Goal: Task Accomplishment & Management: Manage account settings

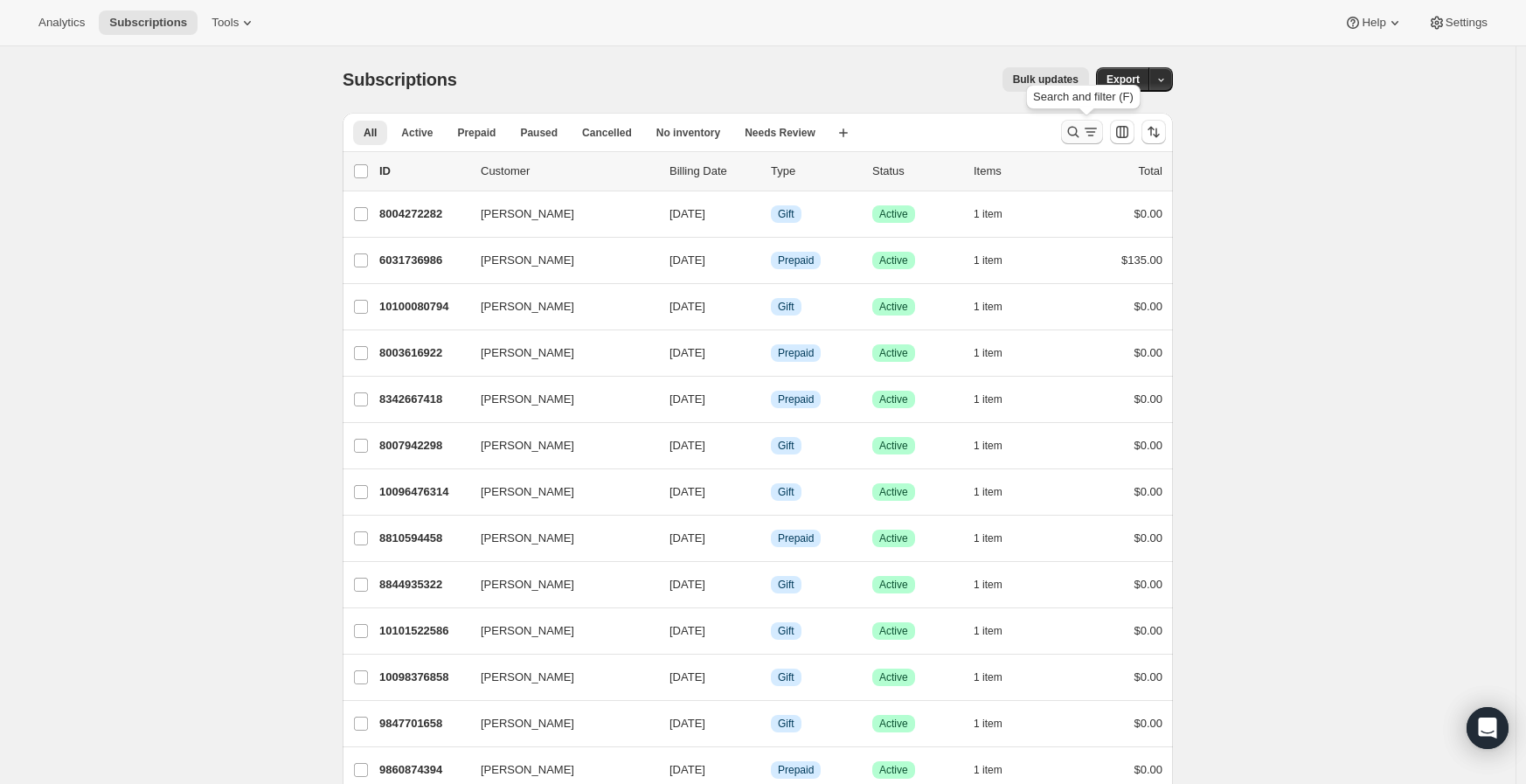
click at [1072, 138] on icon "Search and filter results" at bounding box center [1072, 131] width 17 height 17
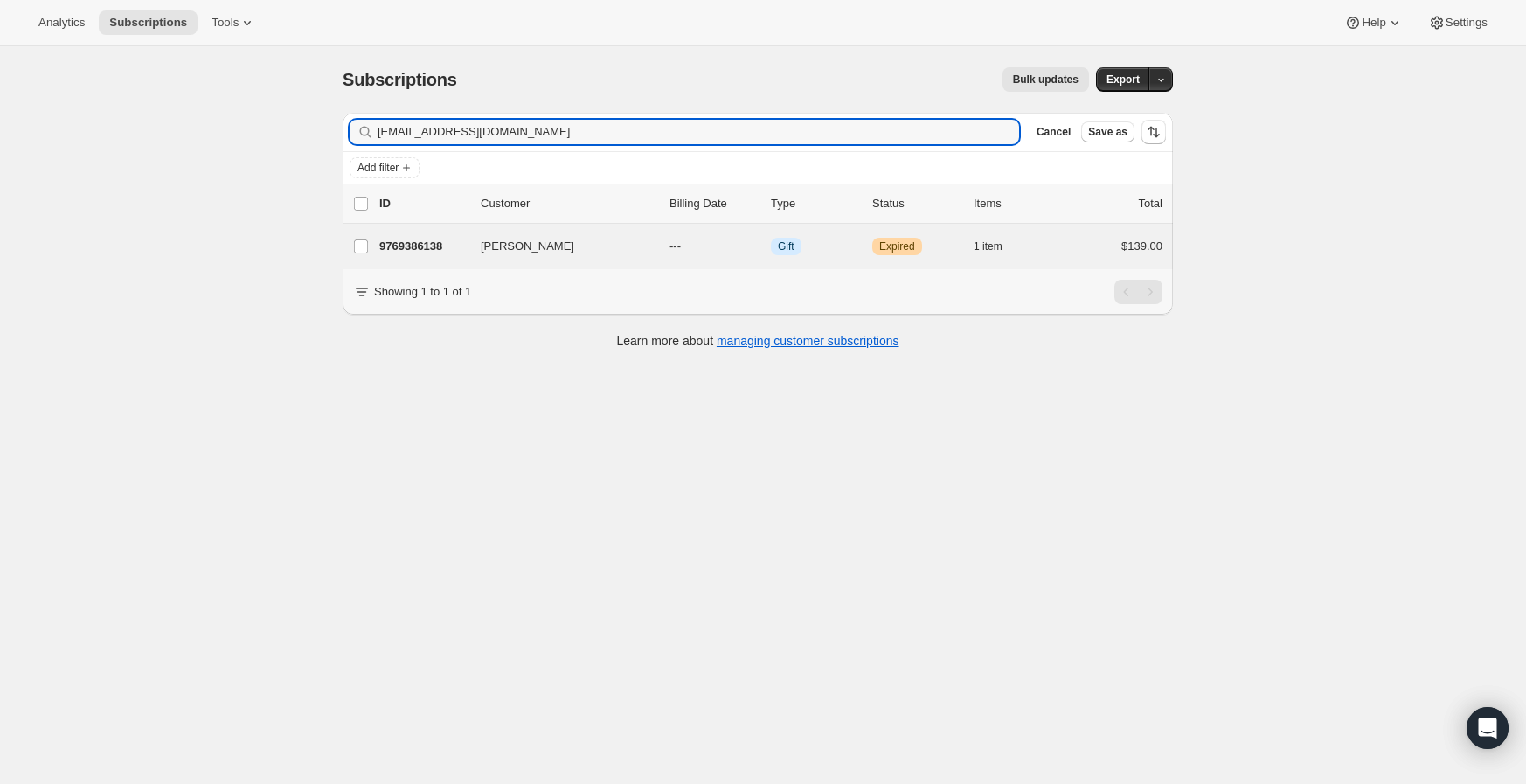
type input "[EMAIL_ADDRESS][DOMAIN_NAME]"
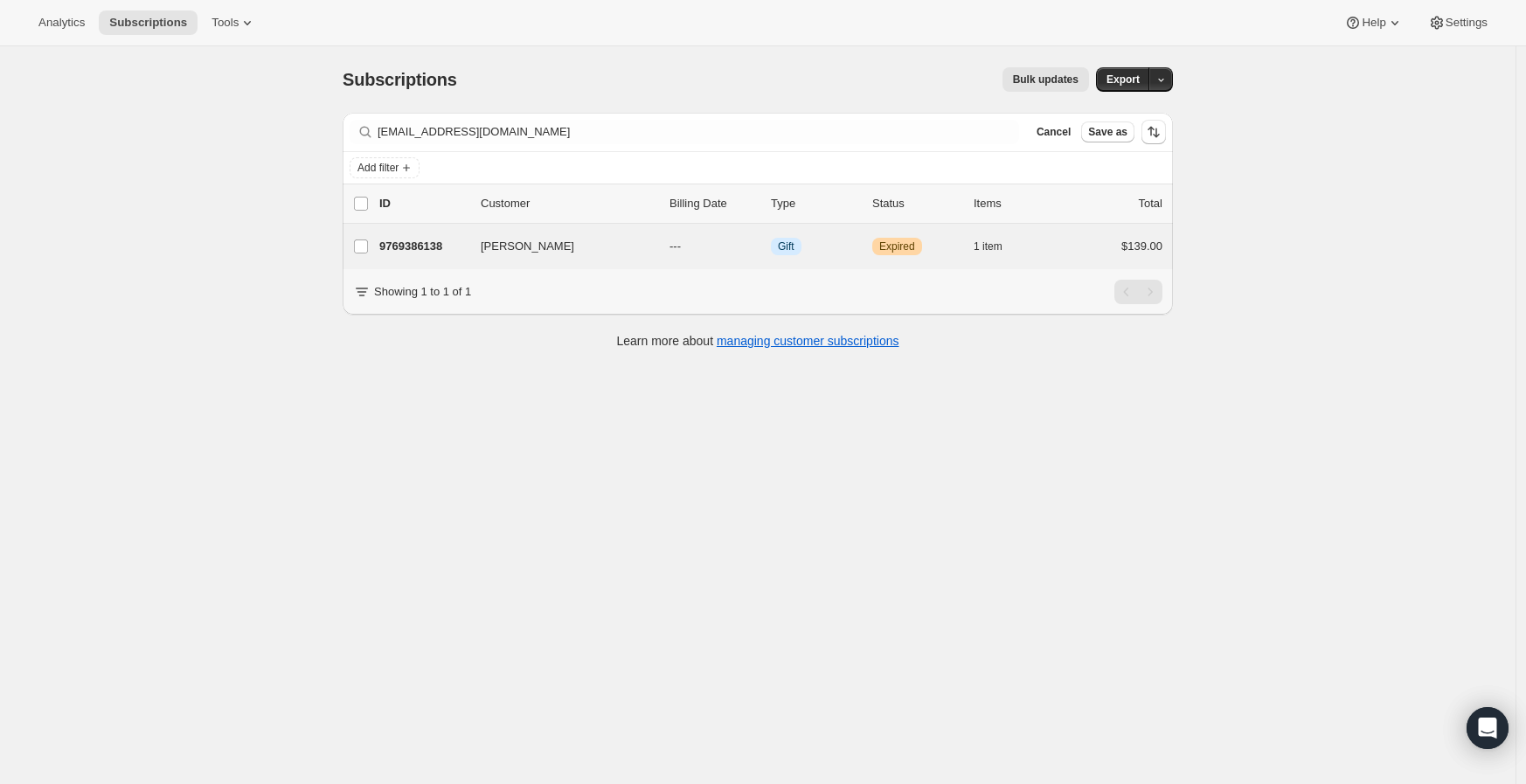
click at [420, 233] on div "[PERSON_NAME] 9769386138 [PERSON_NAME] --- Info Gift Warning Expired 1 item $13…" at bounding box center [758, 246] width 831 height 46
click at [437, 240] on p "9769386138" at bounding box center [422, 246] width 87 height 17
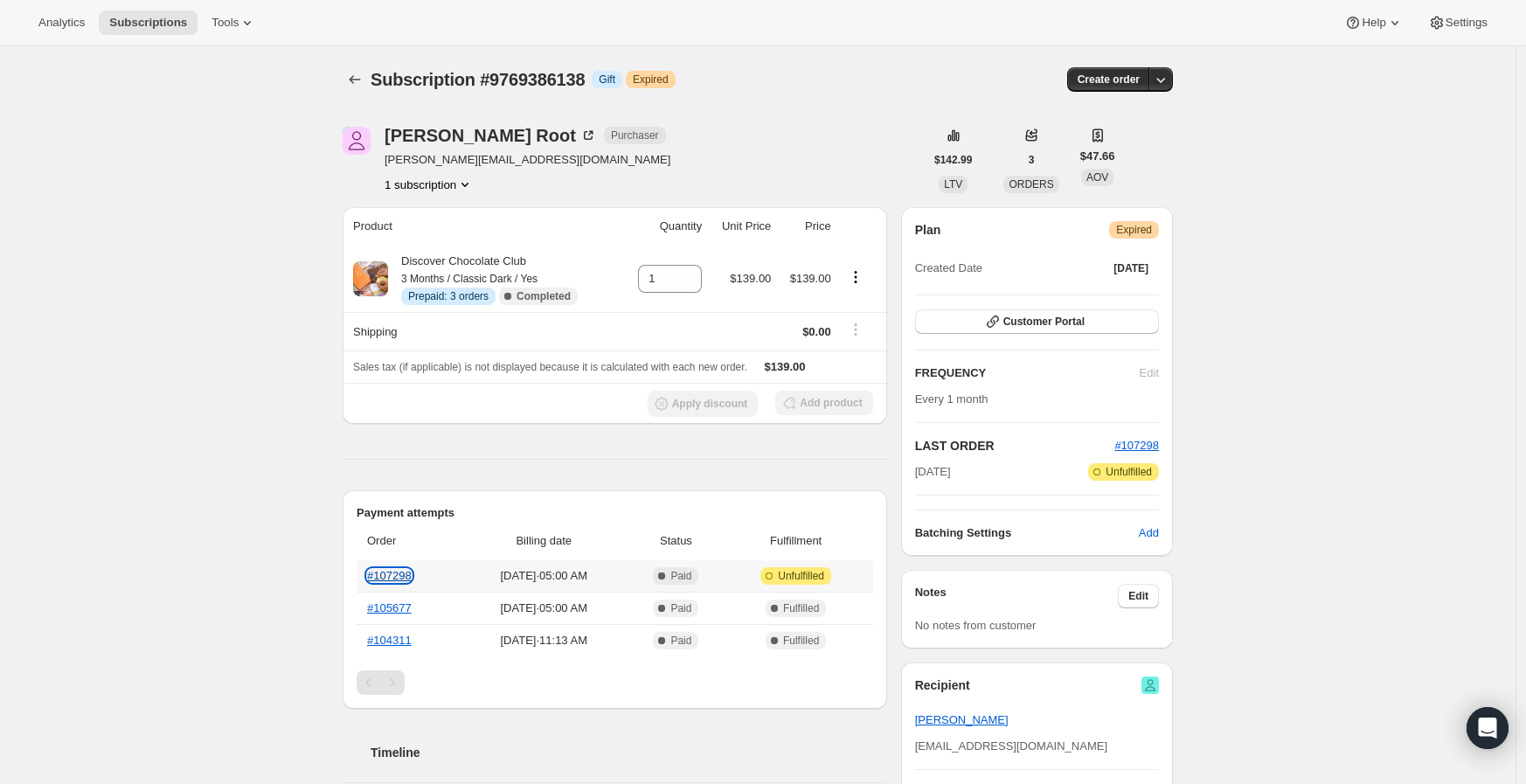
click at [403, 577] on link "#107298" at bounding box center [390, 576] width 45 height 13
click at [357, 77] on icon "Subscriptions" at bounding box center [354, 79] width 17 height 17
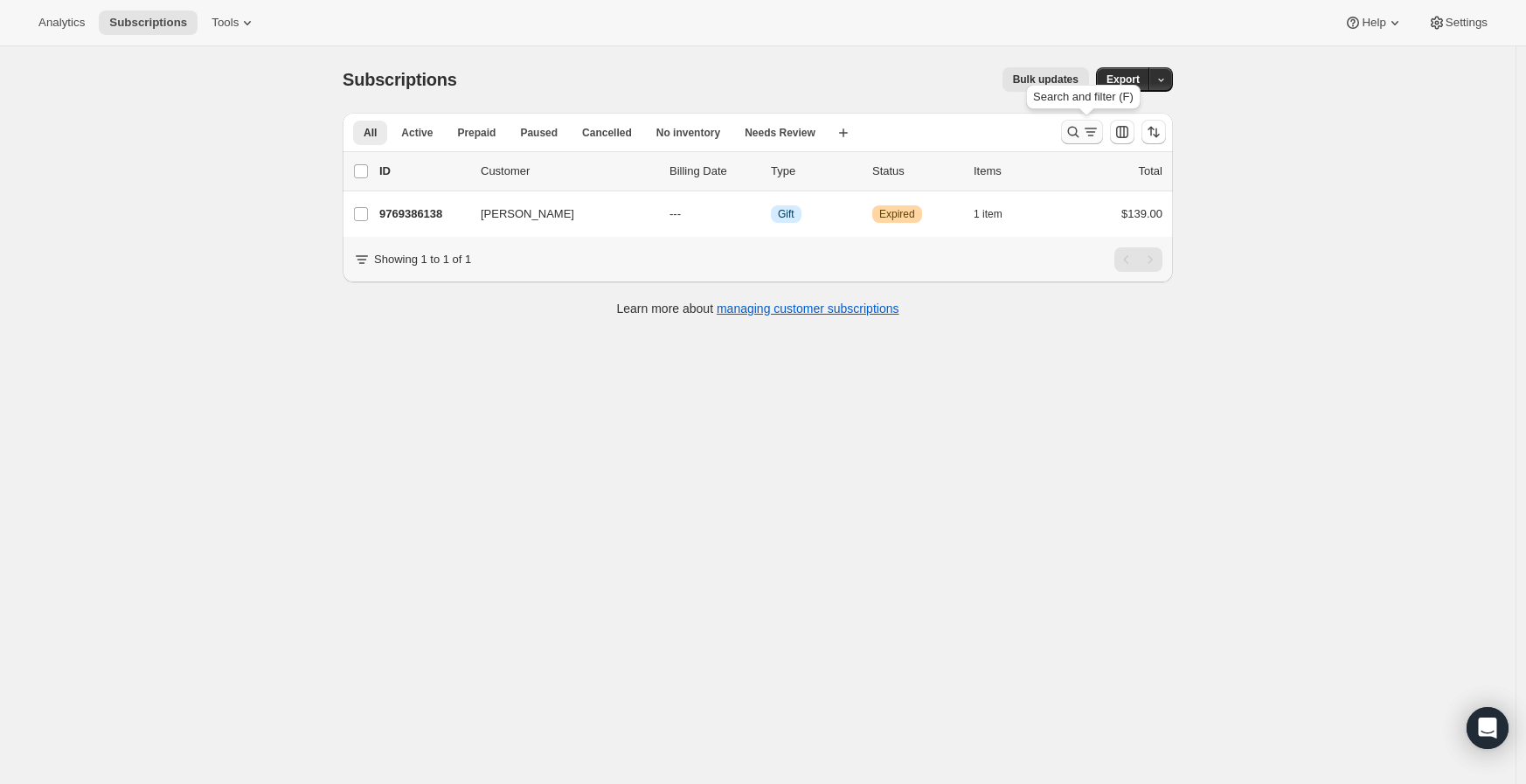
click at [1070, 136] on icon "Search and filter results" at bounding box center [1072, 131] width 17 height 17
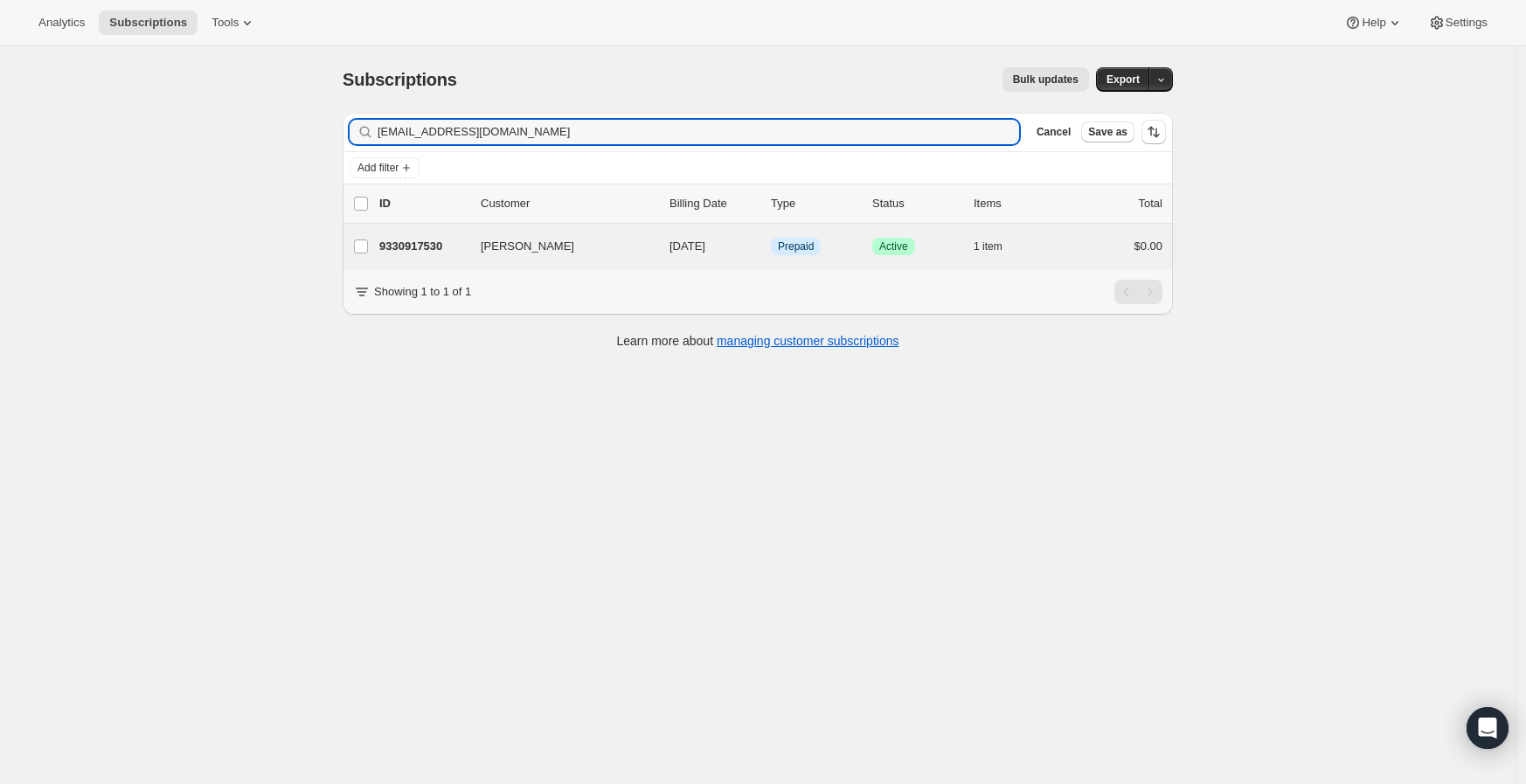
type input "[EMAIL_ADDRESS][DOMAIN_NAME]"
click at [432, 232] on div "[PERSON_NAME] 9330917530 [PERSON_NAME] [DATE] Info Prepaid Success Active 1 ite…" at bounding box center [758, 246] width 831 height 46
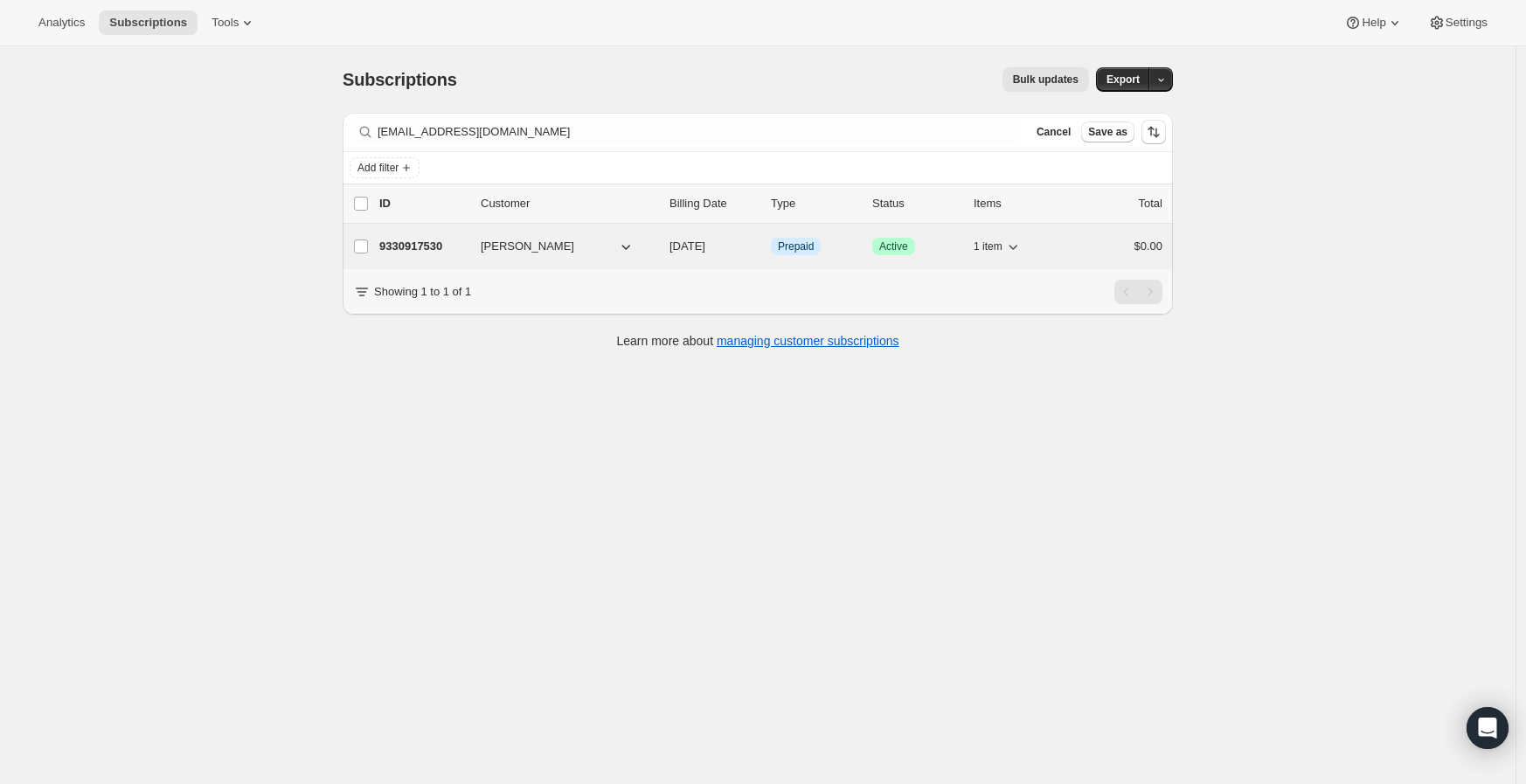
click at [416, 240] on p "9330917530" at bounding box center [422, 246] width 87 height 17
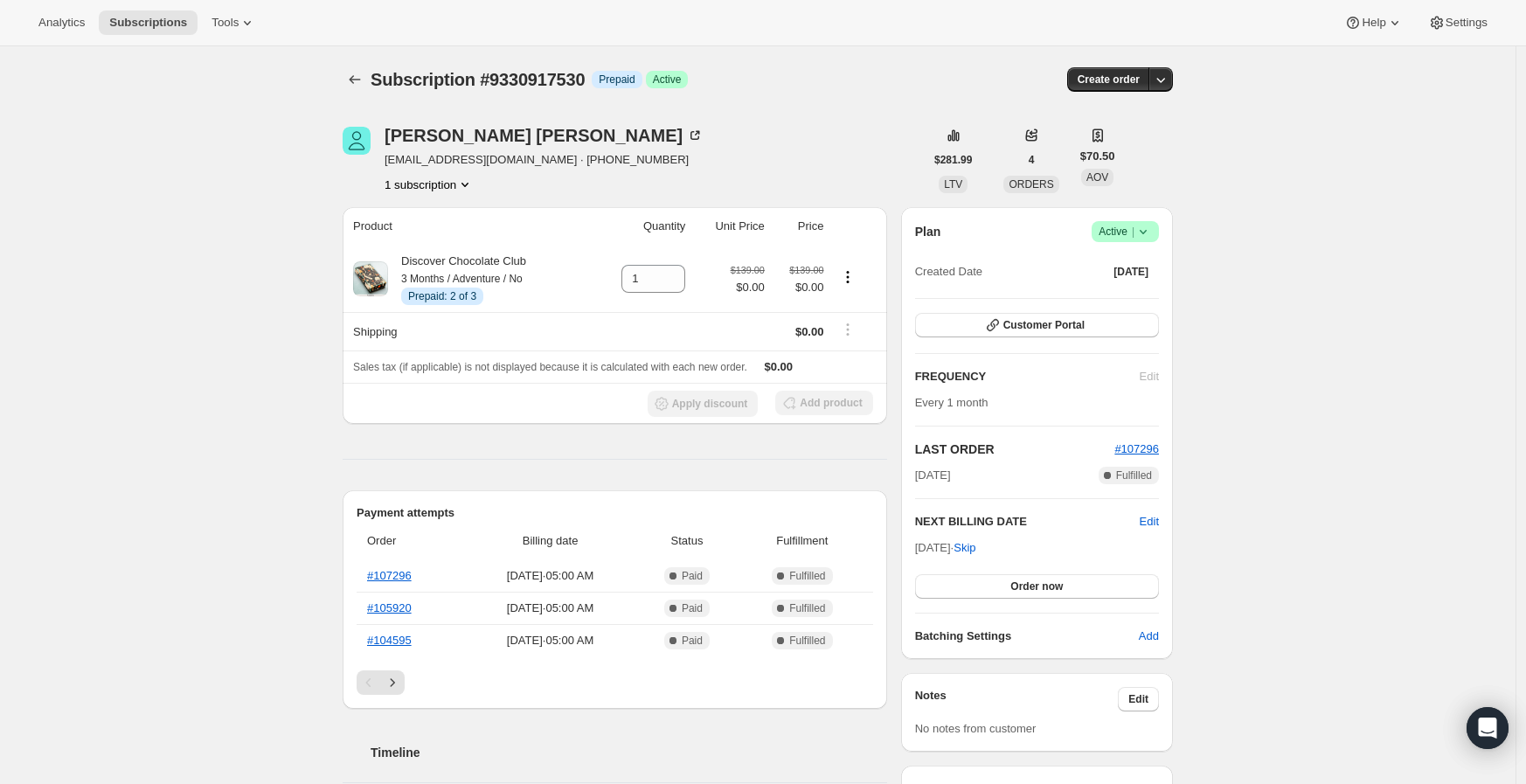
click at [1152, 224] on icon at bounding box center [1142, 231] width 17 height 17
click at [1098, 301] on span "Cancel subscription" at bounding box center [1124, 295] width 99 height 13
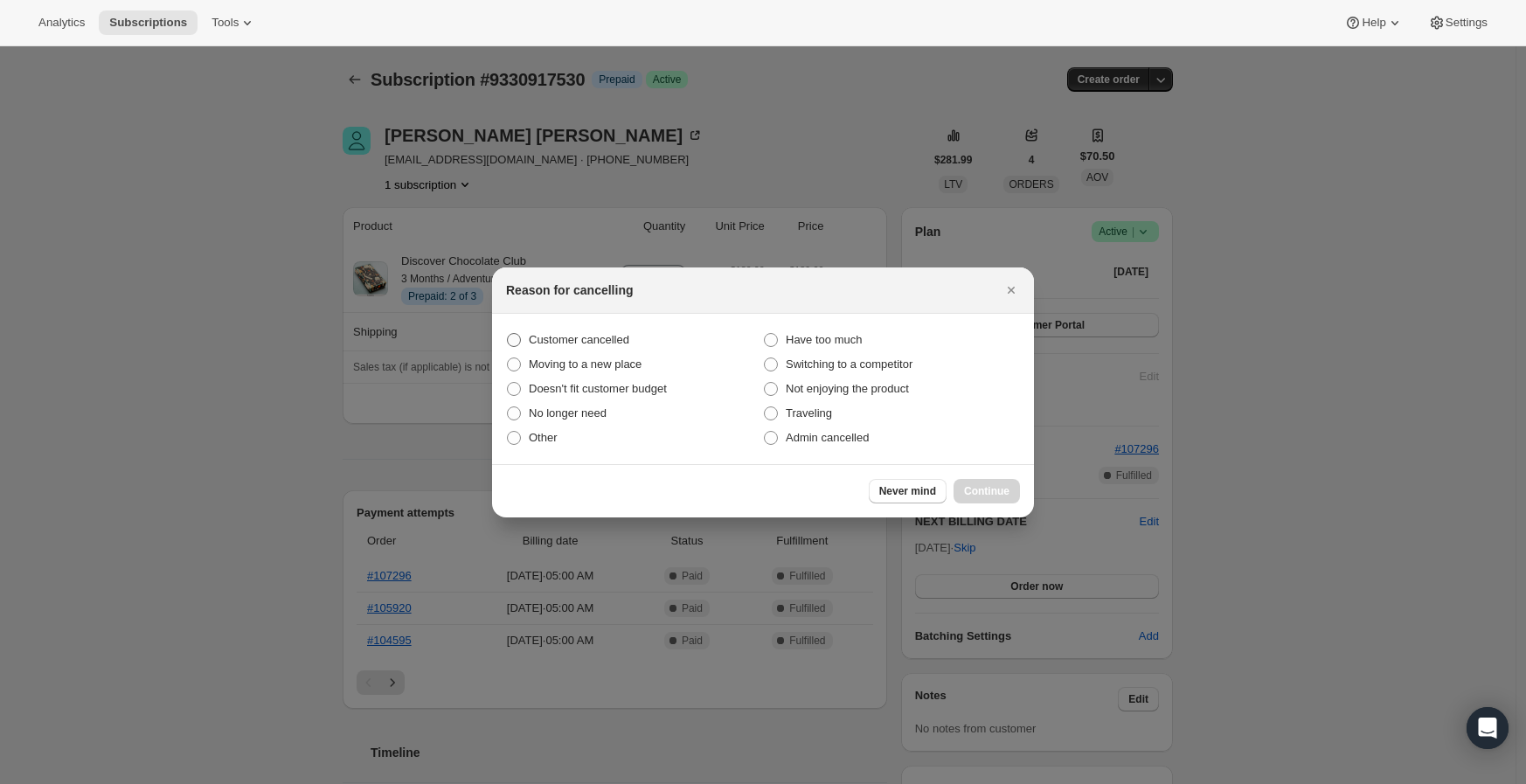
click at [523, 337] on label "Customer cancelled" at bounding box center [635, 339] width 257 height 24
click at [507, 334] on input "Customer cancelled" at bounding box center [507, 333] width 1 height 1
radio input "true"
click at [1001, 498] on span "Continue" at bounding box center [987, 491] width 46 height 14
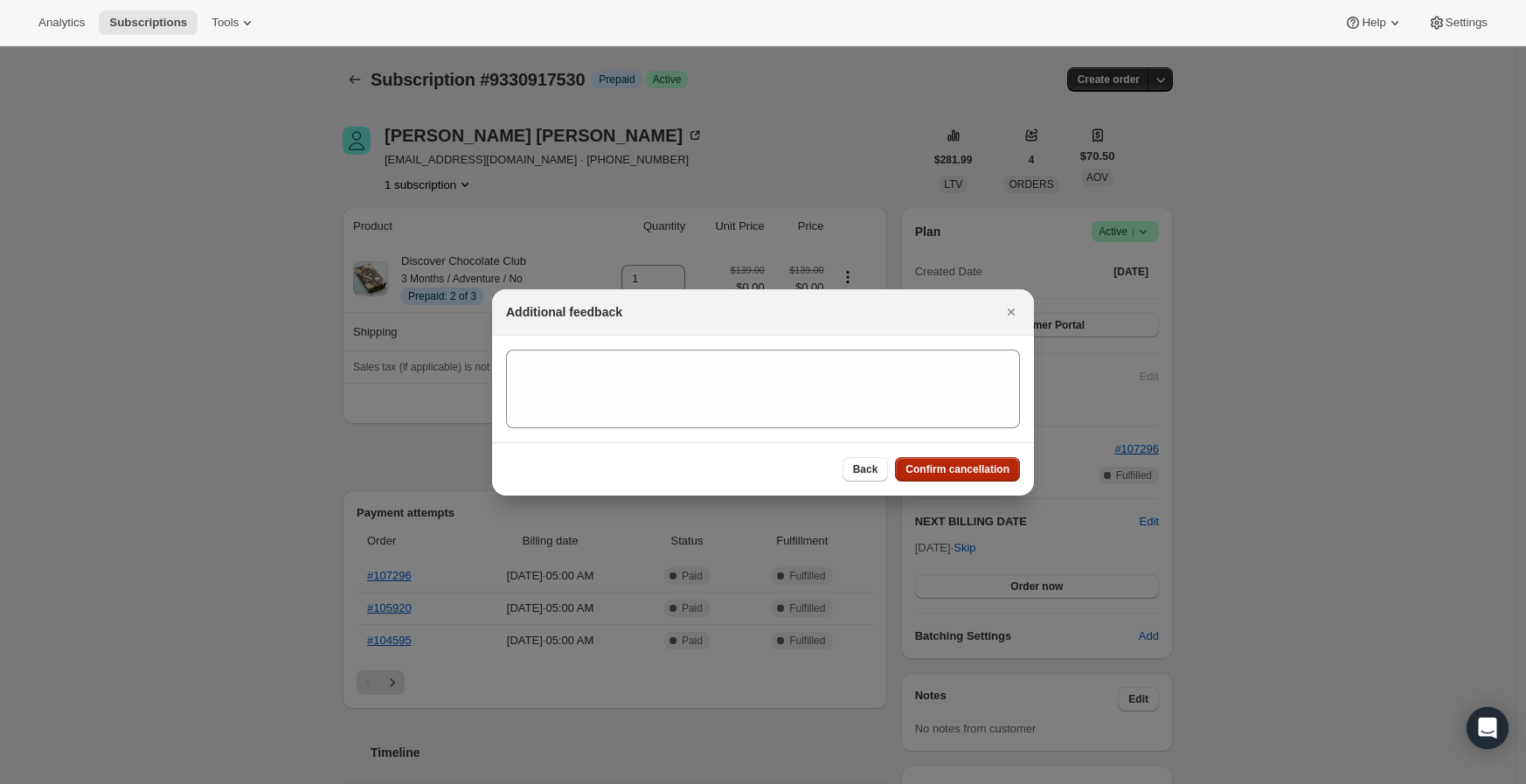
click at [958, 461] on button "Confirm cancellation" at bounding box center [957, 469] width 125 height 24
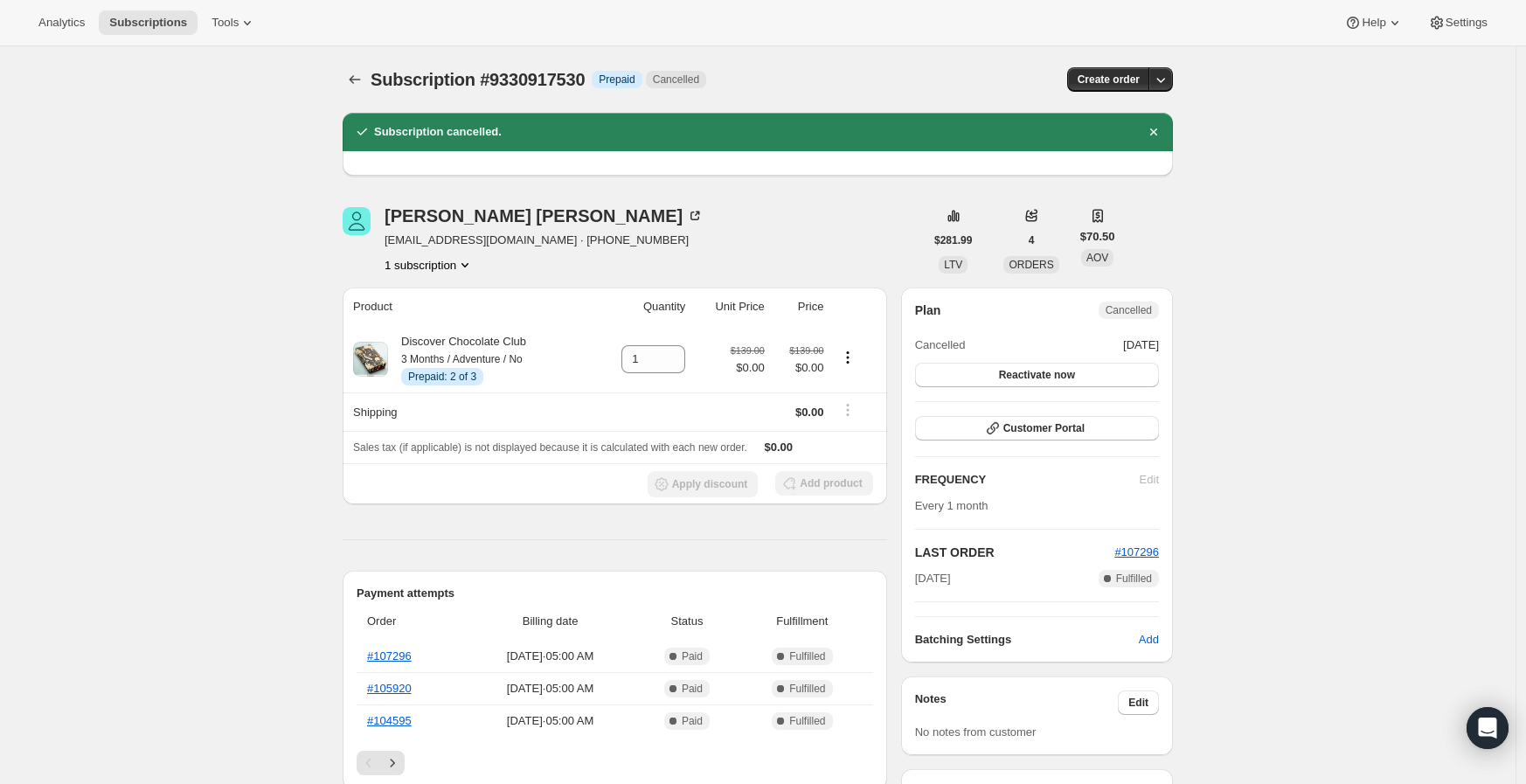
click at [580, 82] on span "Subscription #9330917530" at bounding box center [478, 79] width 214 height 19
click at [578, 82] on span "Subscription #9330917530" at bounding box center [478, 79] width 214 height 19
copy span "9330917530"
